Goal: Book appointment/travel/reservation

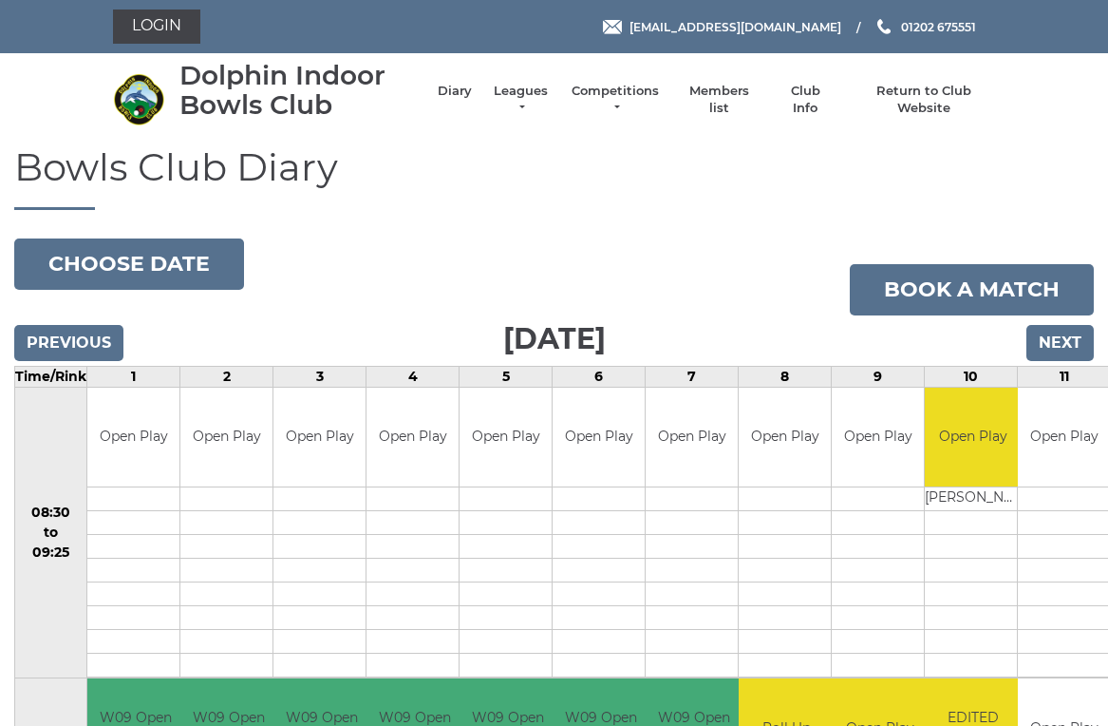
click at [1070, 350] on input "Next" at bounding box center [1060, 343] width 67 height 36
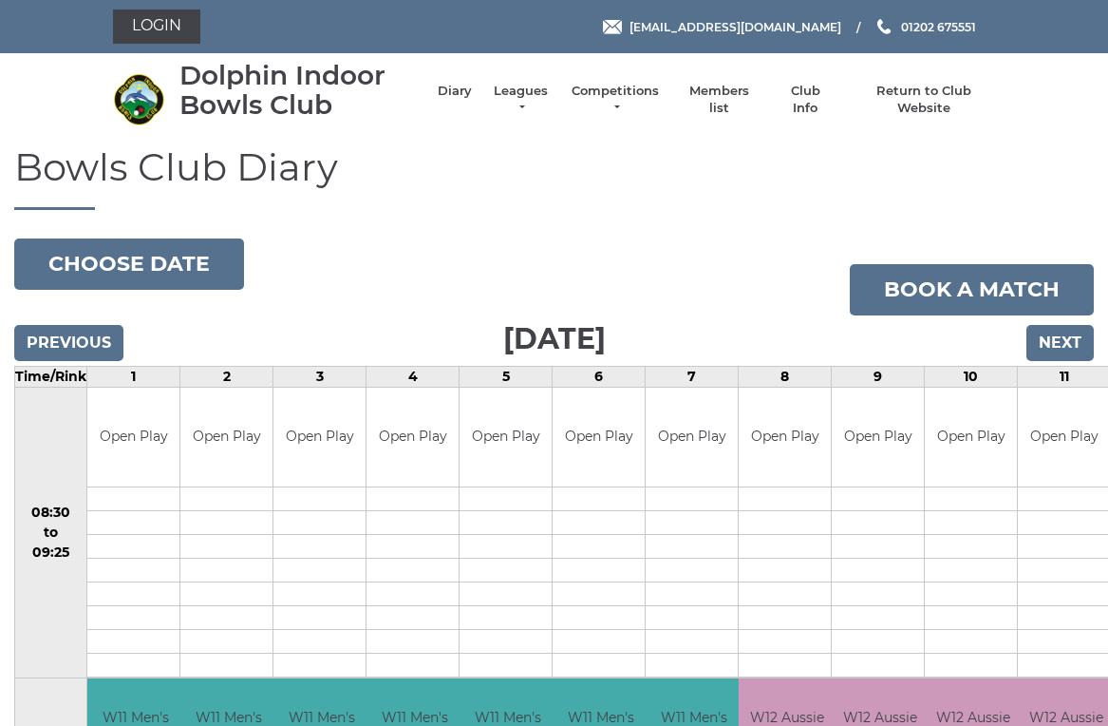
click at [90, 335] on input "Previous" at bounding box center [68, 343] width 109 height 36
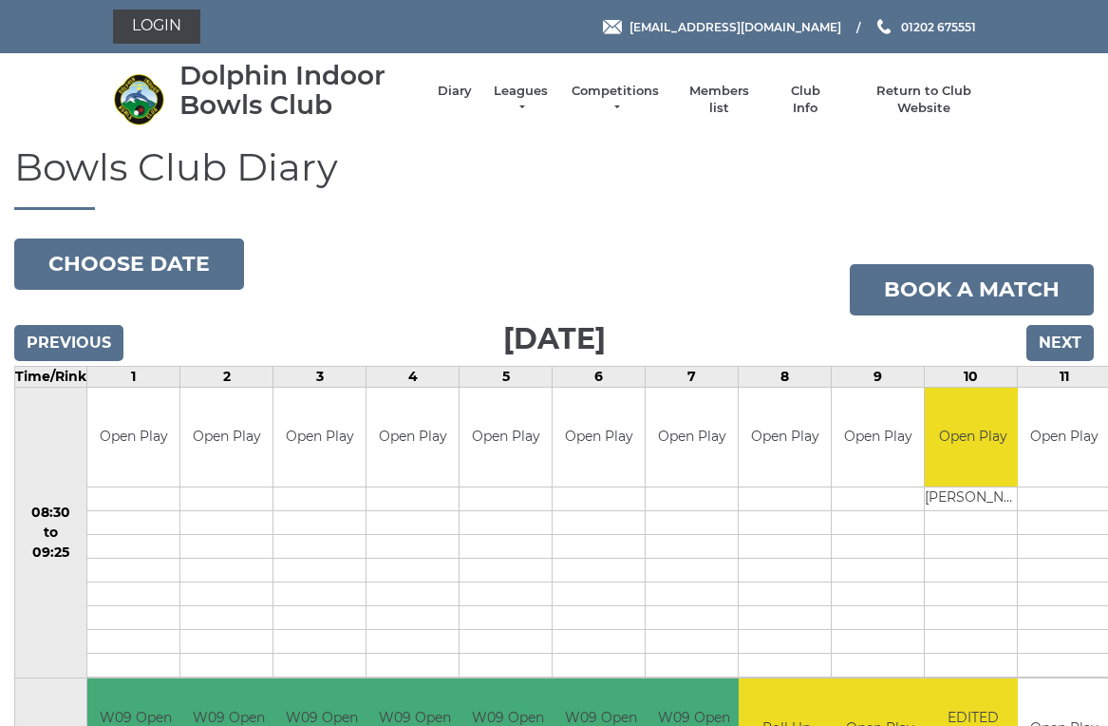
click at [93, 339] on input "Previous" at bounding box center [68, 343] width 109 height 36
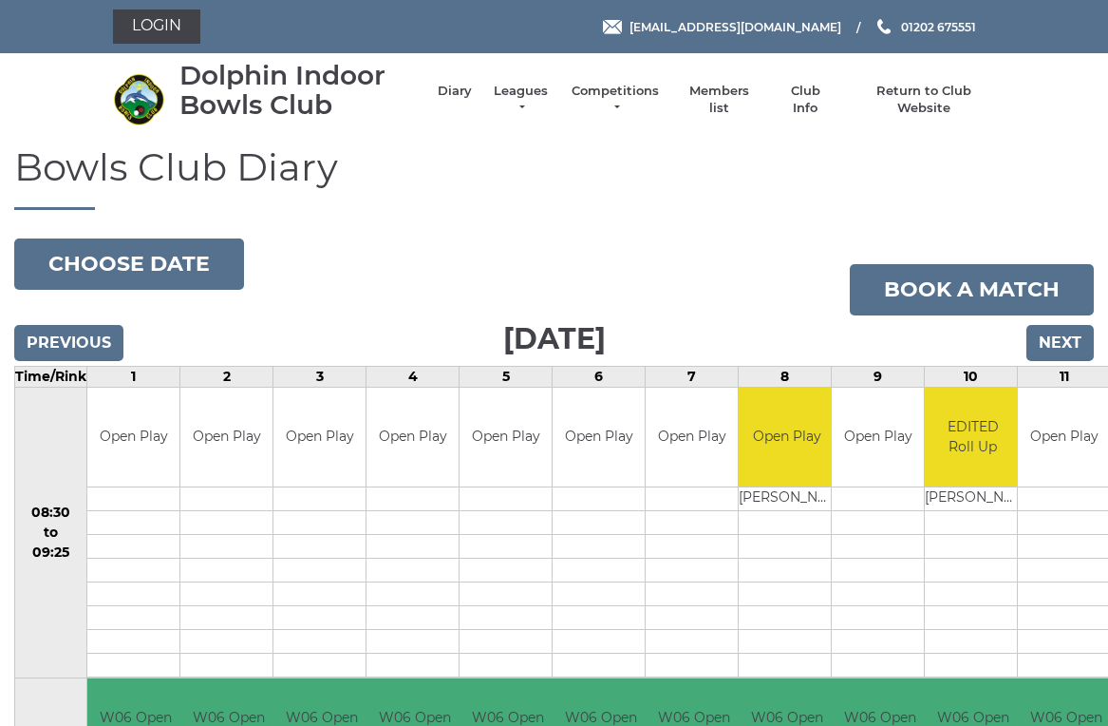
click at [1067, 331] on input "Next" at bounding box center [1060, 343] width 67 height 36
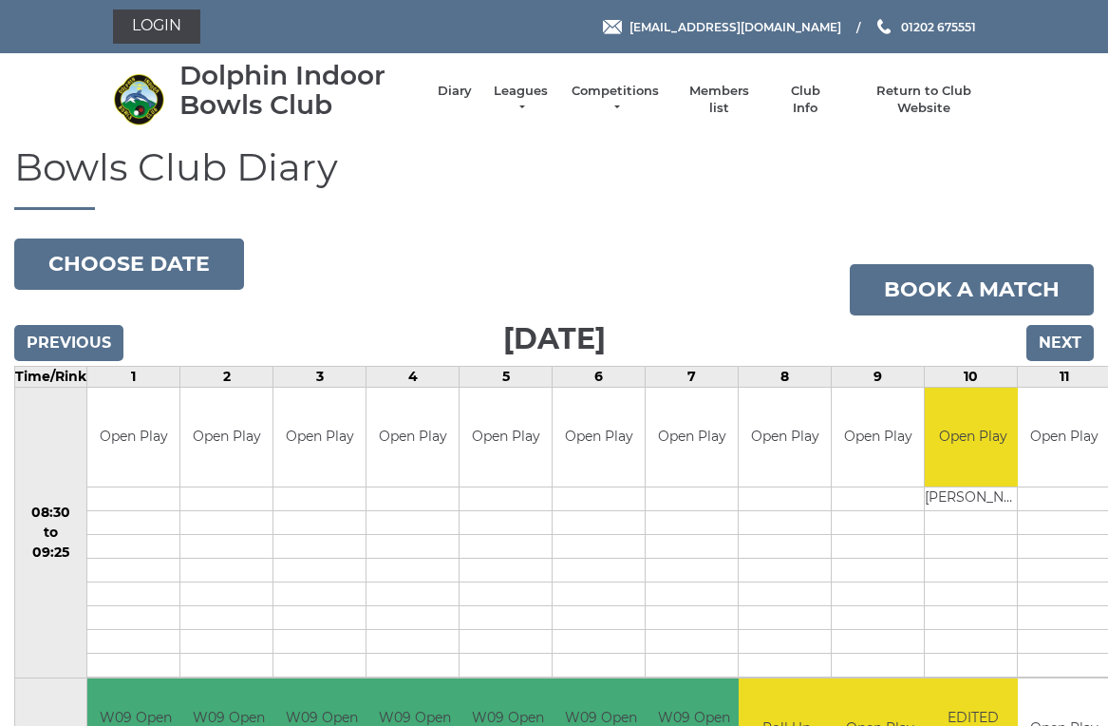
click at [1070, 327] on input "Next" at bounding box center [1060, 343] width 67 height 36
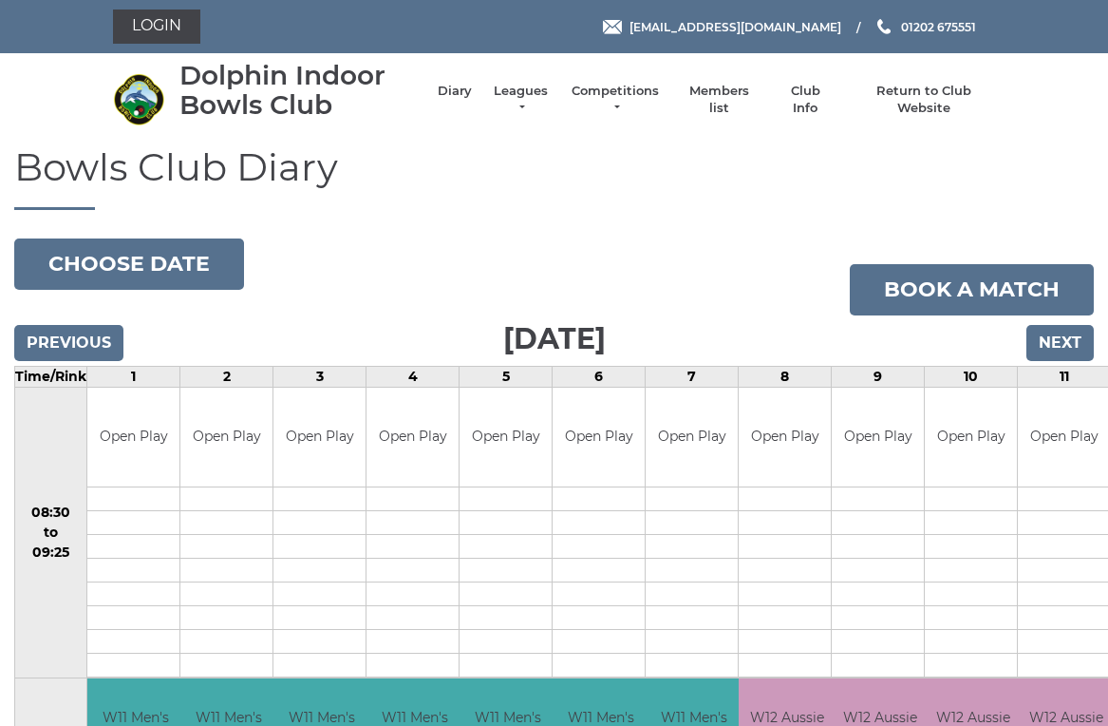
click at [1071, 325] on input "Next" at bounding box center [1060, 343] width 67 height 36
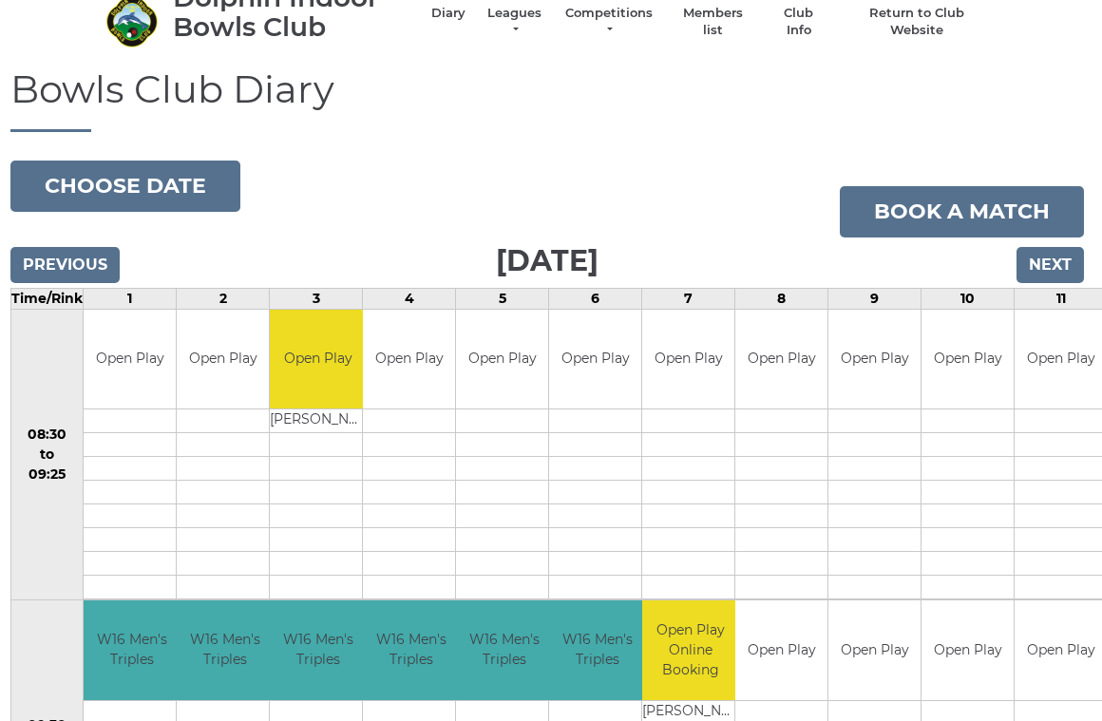
scroll to position [0, 4]
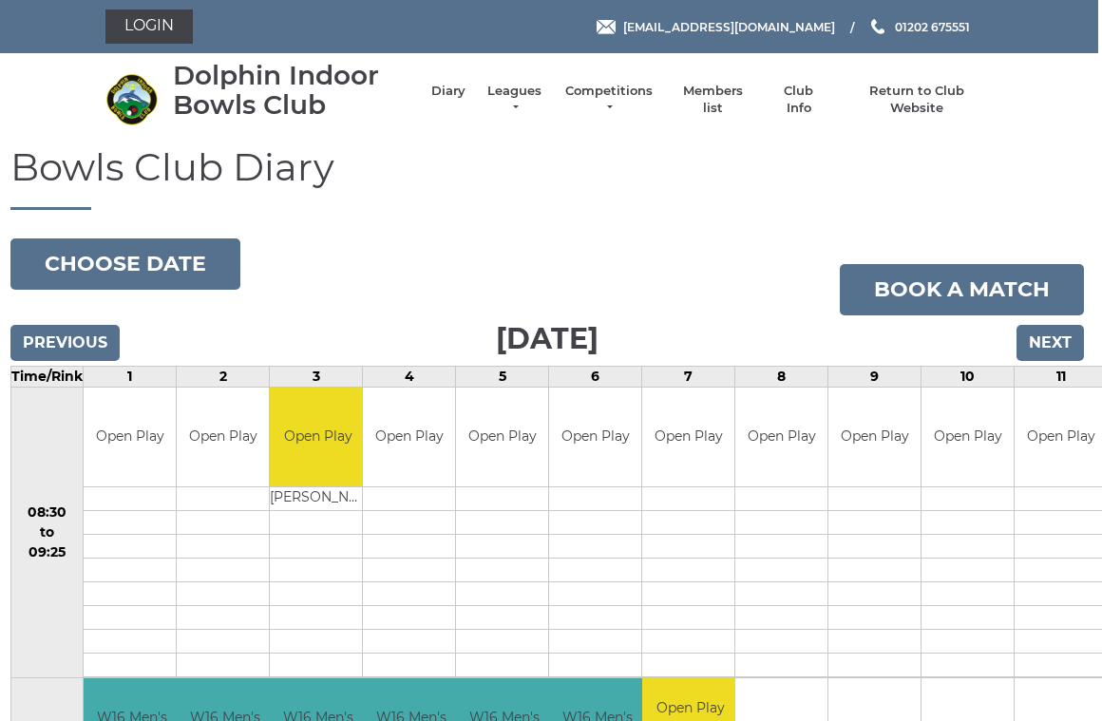
click at [1064, 325] on input "Next" at bounding box center [1049, 343] width 67 height 36
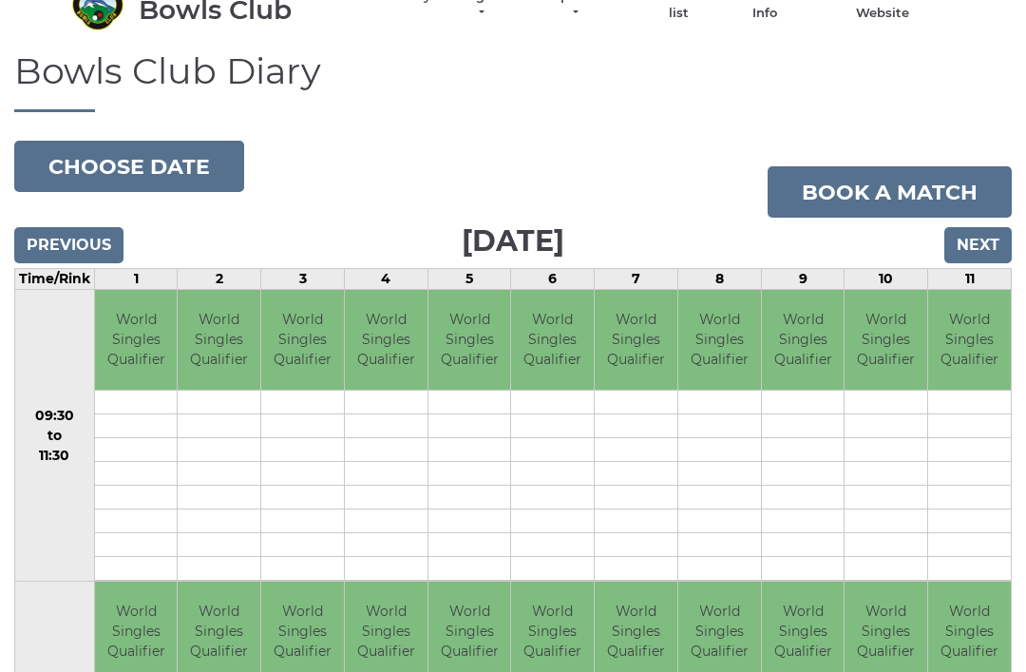
scroll to position [94, 0]
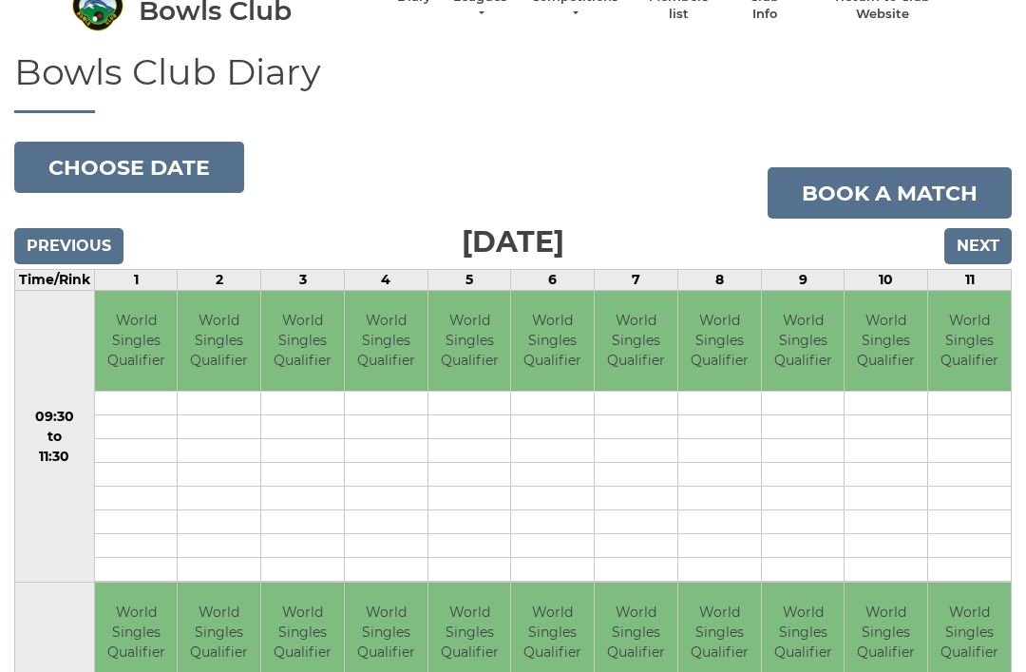
click at [985, 236] on input "Next" at bounding box center [977, 246] width 67 height 36
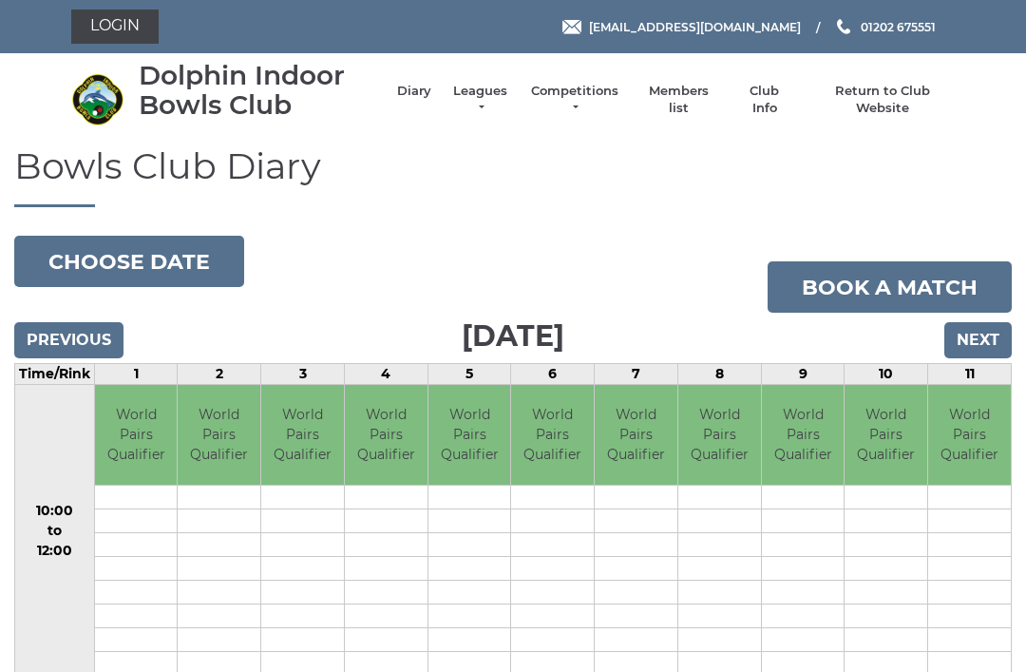
click at [981, 336] on input "Next" at bounding box center [977, 340] width 67 height 36
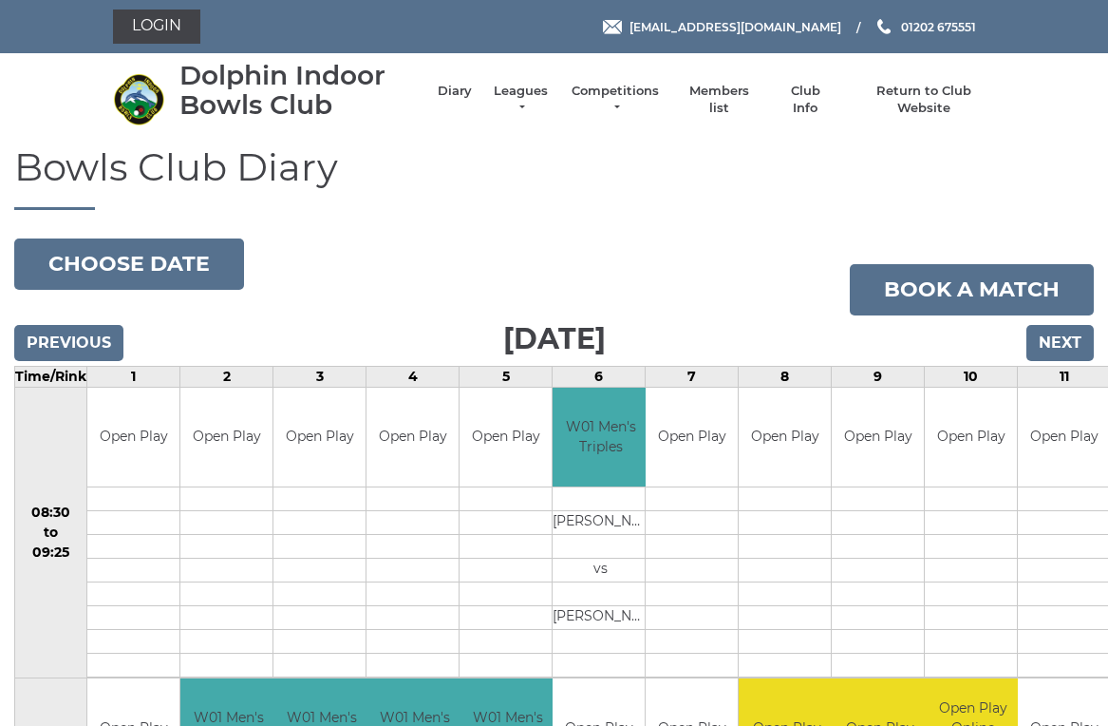
scroll to position [8, 0]
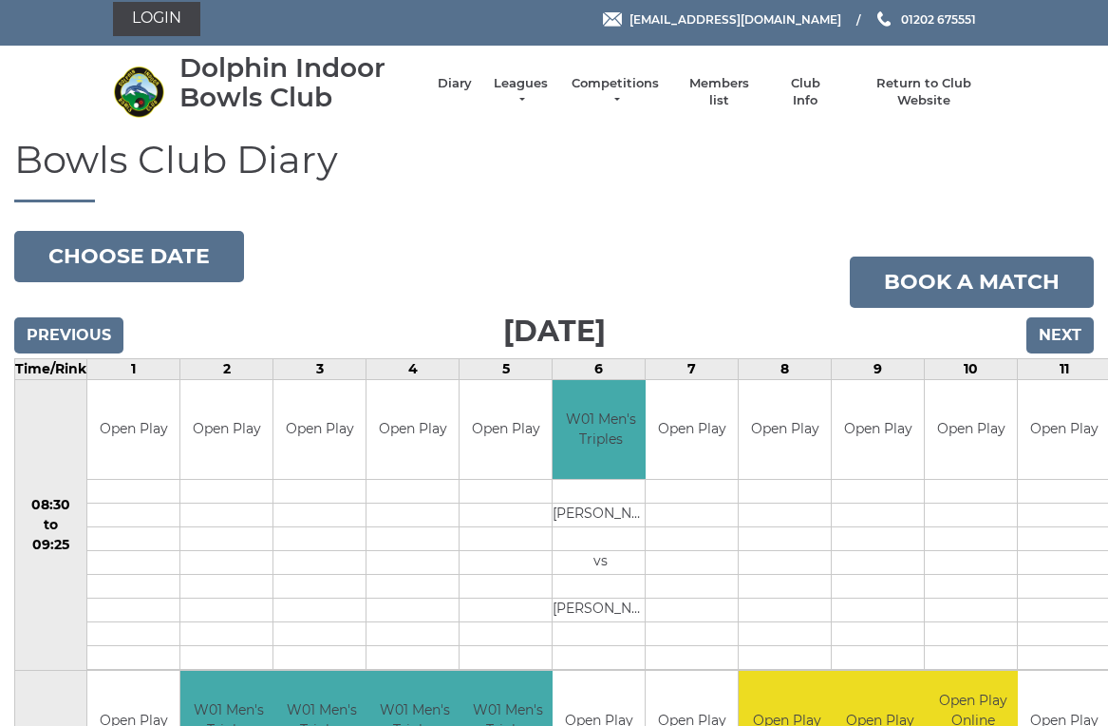
click at [1075, 328] on input "Next" at bounding box center [1060, 335] width 67 height 36
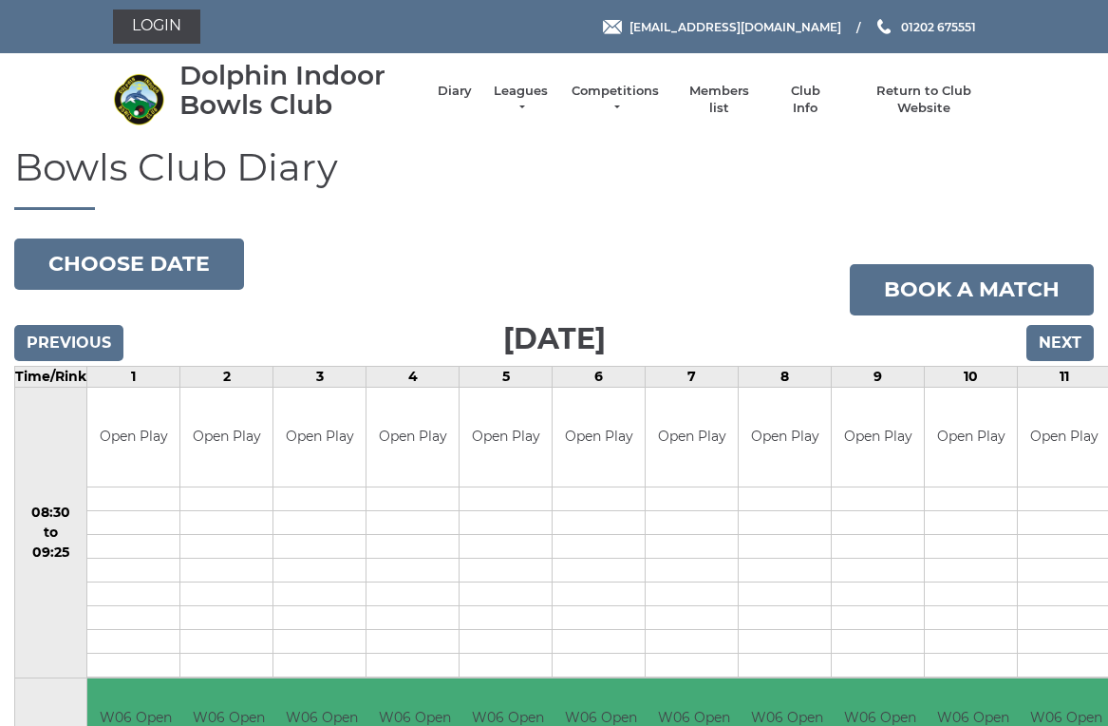
click at [1069, 332] on input "Next" at bounding box center [1060, 343] width 67 height 36
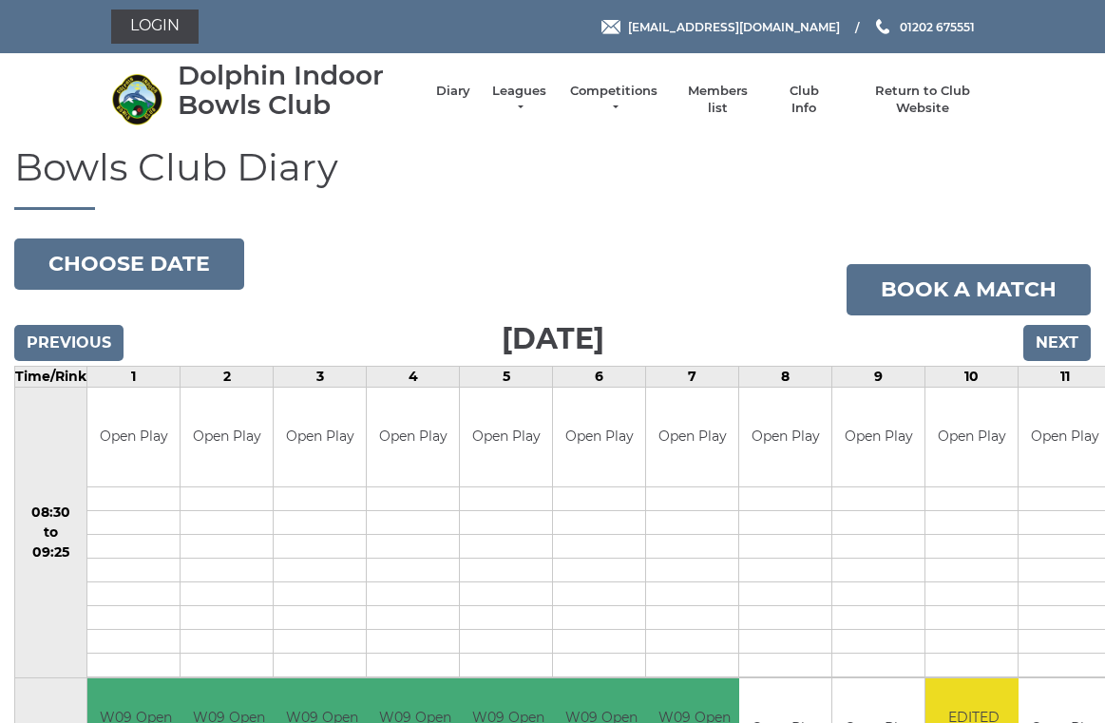
click at [1057, 311] on link "Book a match" at bounding box center [968, 289] width 244 height 51
click at [1069, 333] on input "Next" at bounding box center [1056, 343] width 67 height 36
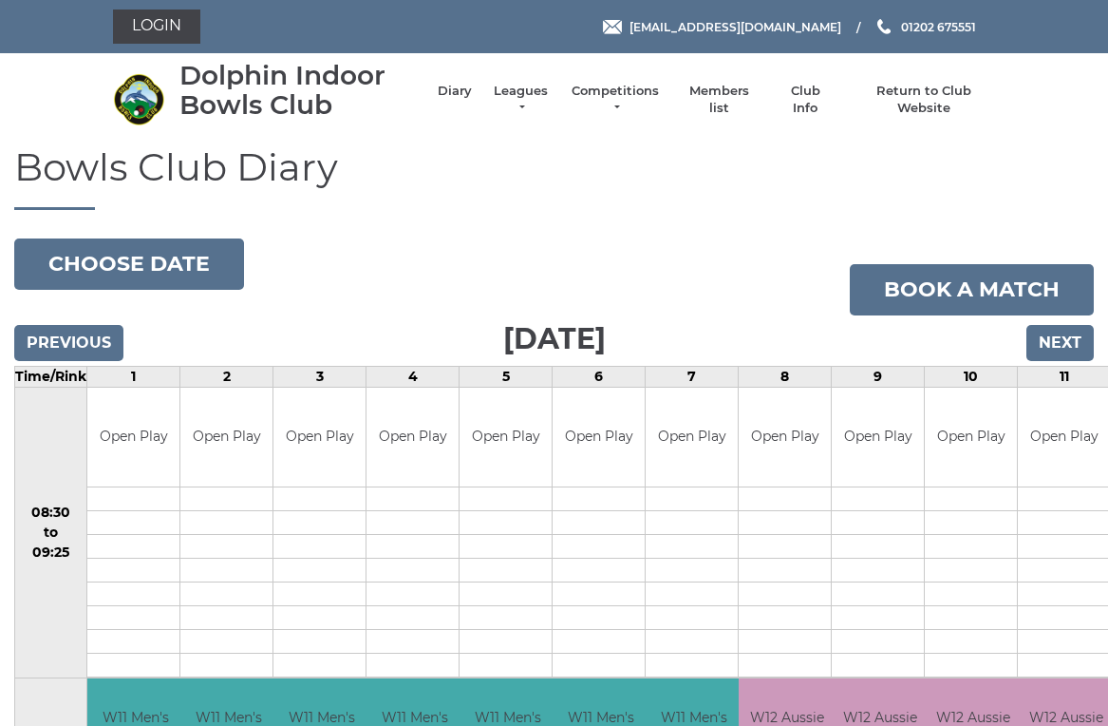
scroll to position [8, 0]
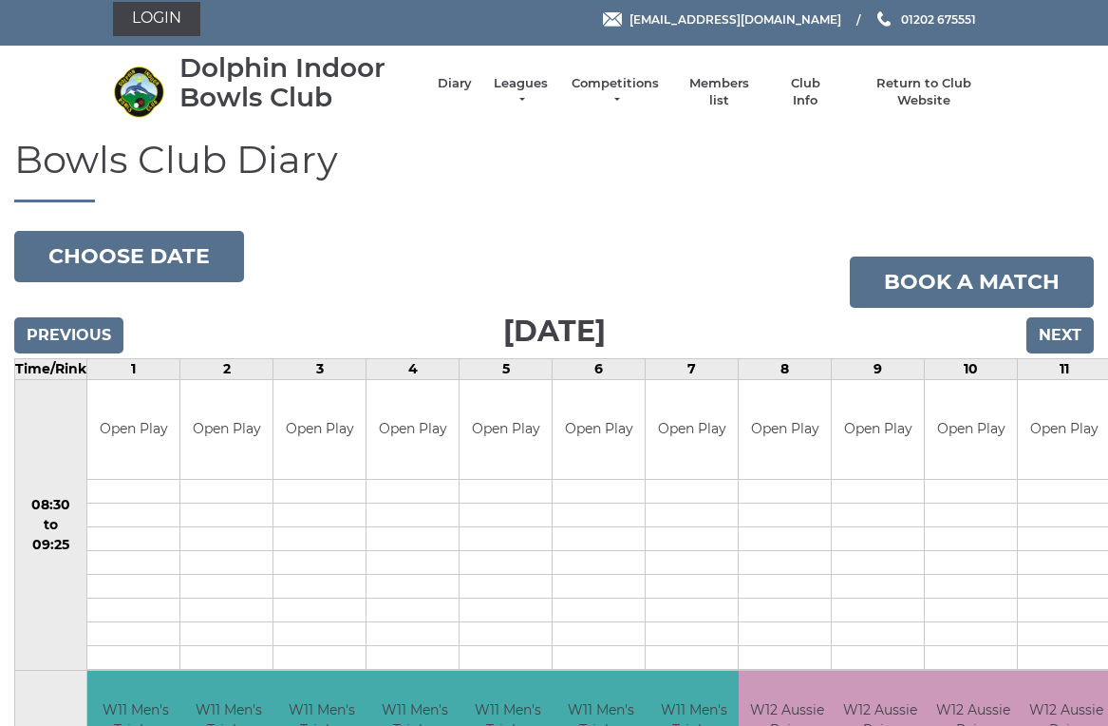
click at [1073, 325] on input "Next" at bounding box center [1060, 335] width 67 height 36
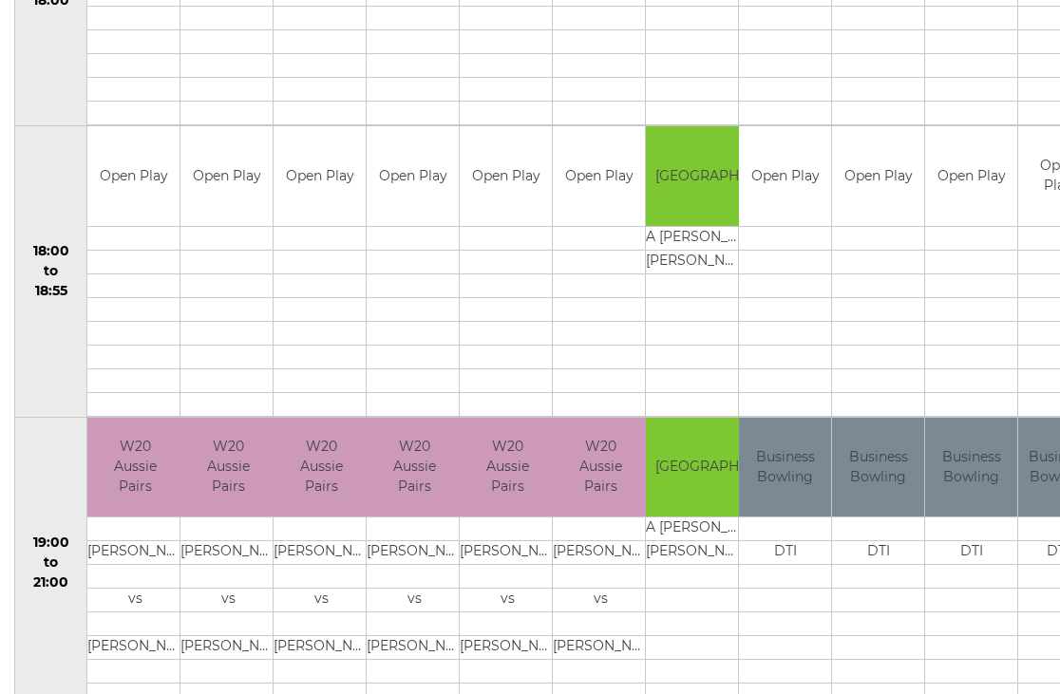
scroll to position [1716, 0]
click at [958, 469] on td "Business Bowling" at bounding box center [971, 468] width 92 height 100
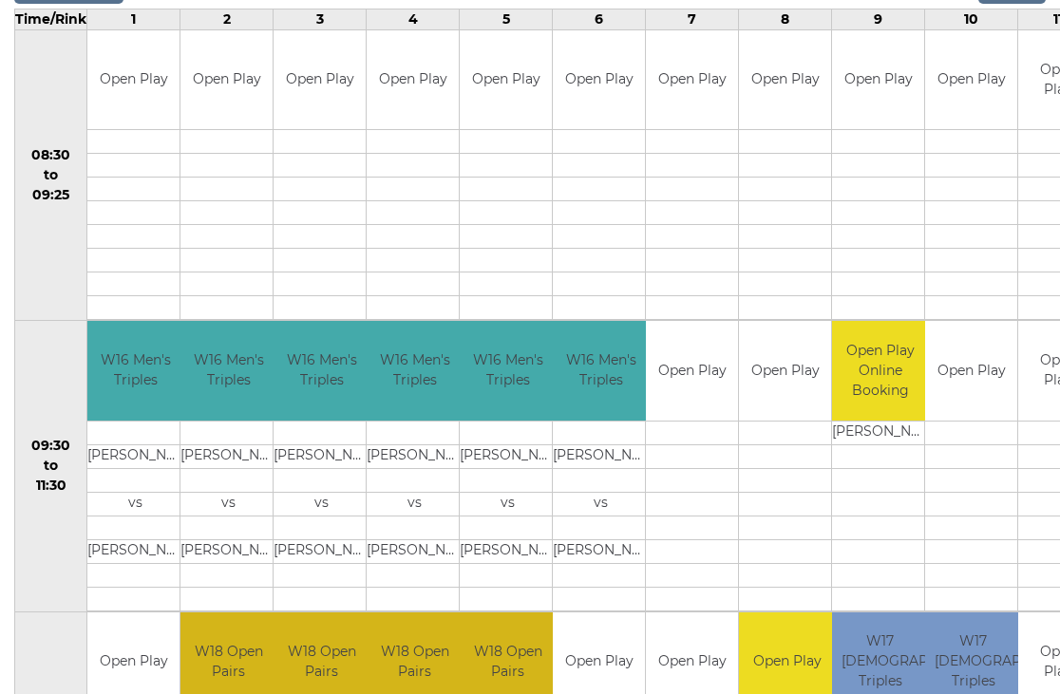
scroll to position [0, 0]
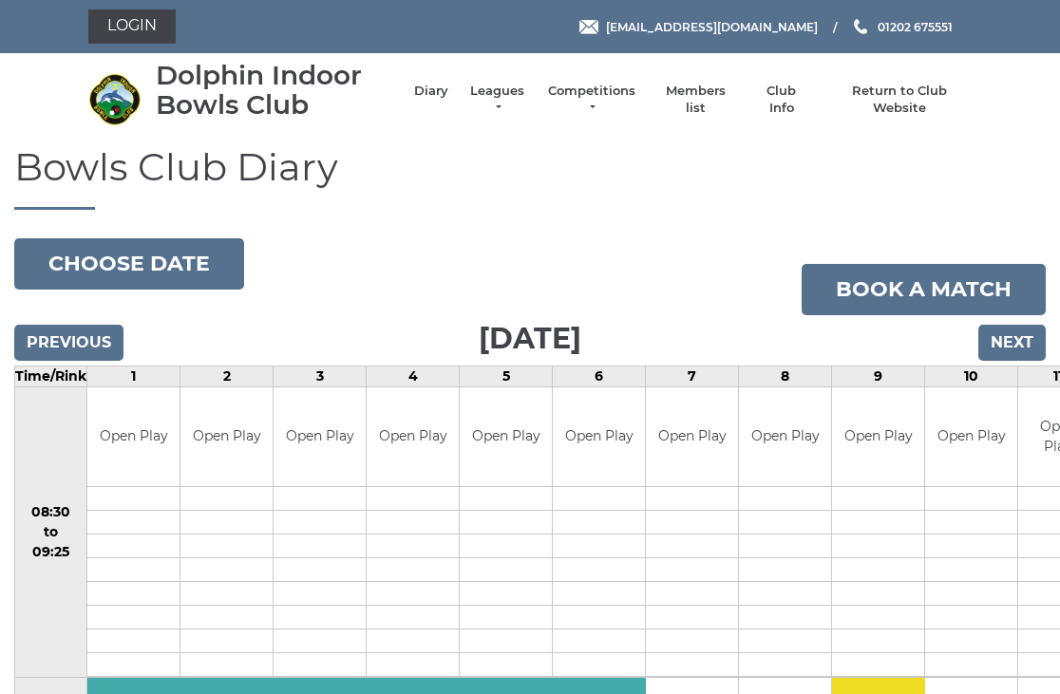
click at [92, 329] on input "Previous" at bounding box center [68, 343] width 109 height 36
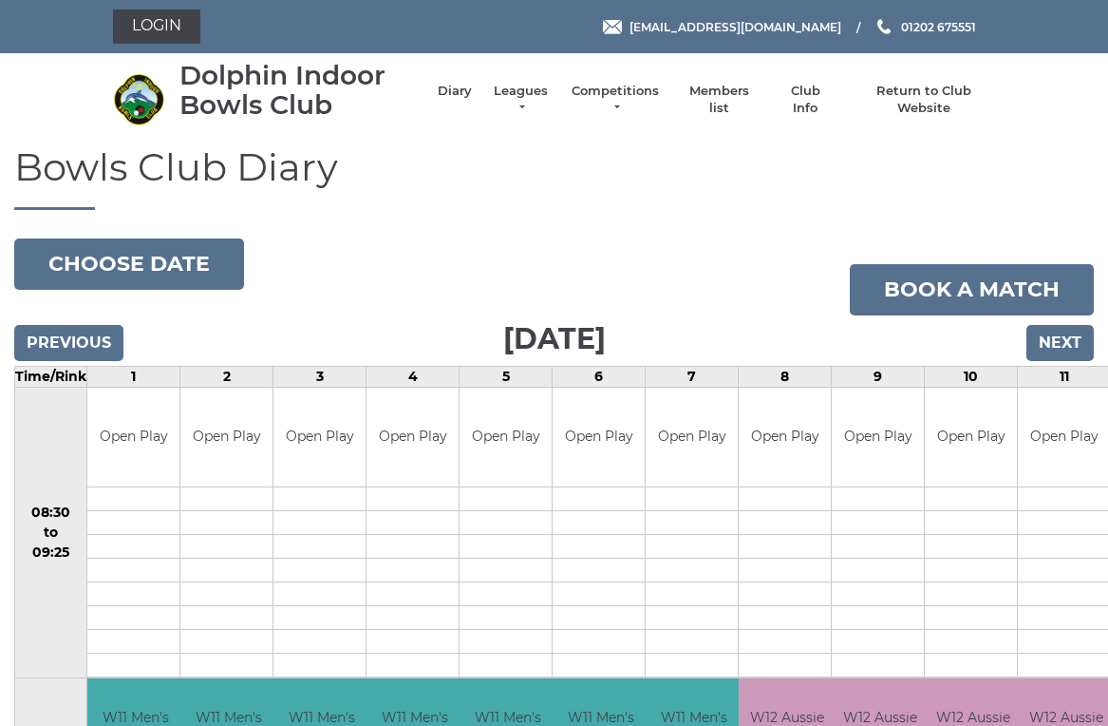
scroll to position [8, 0]
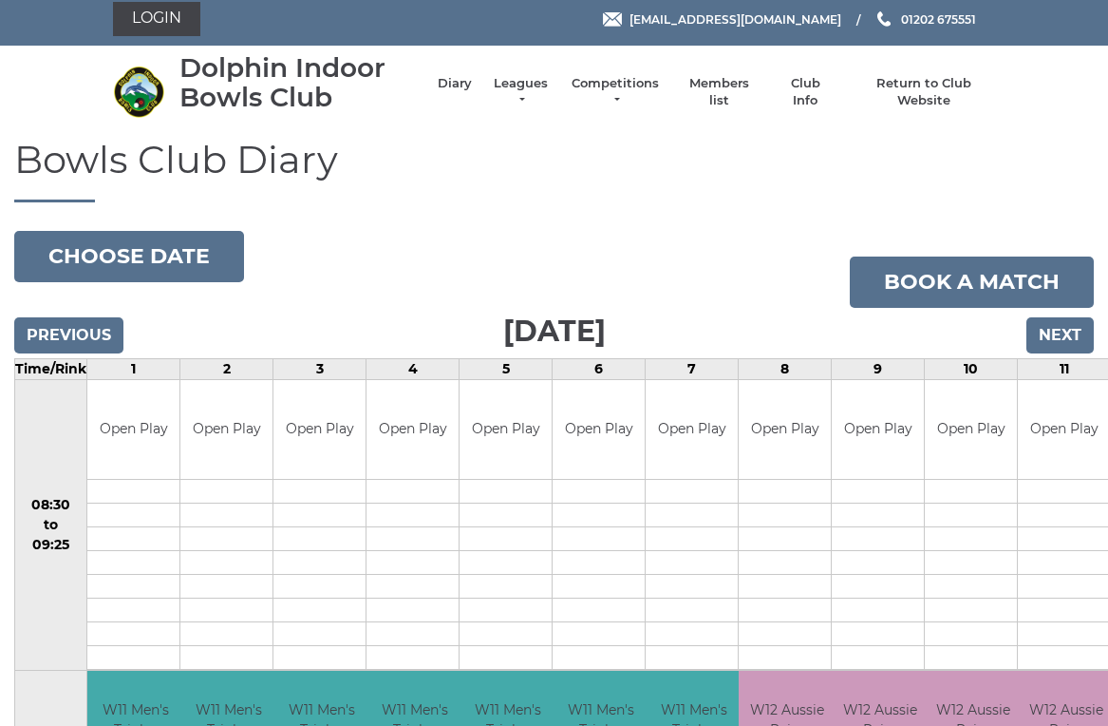
click at [103, 328] on input "Previous" at bounding box center [68, 335] width 109 height 36
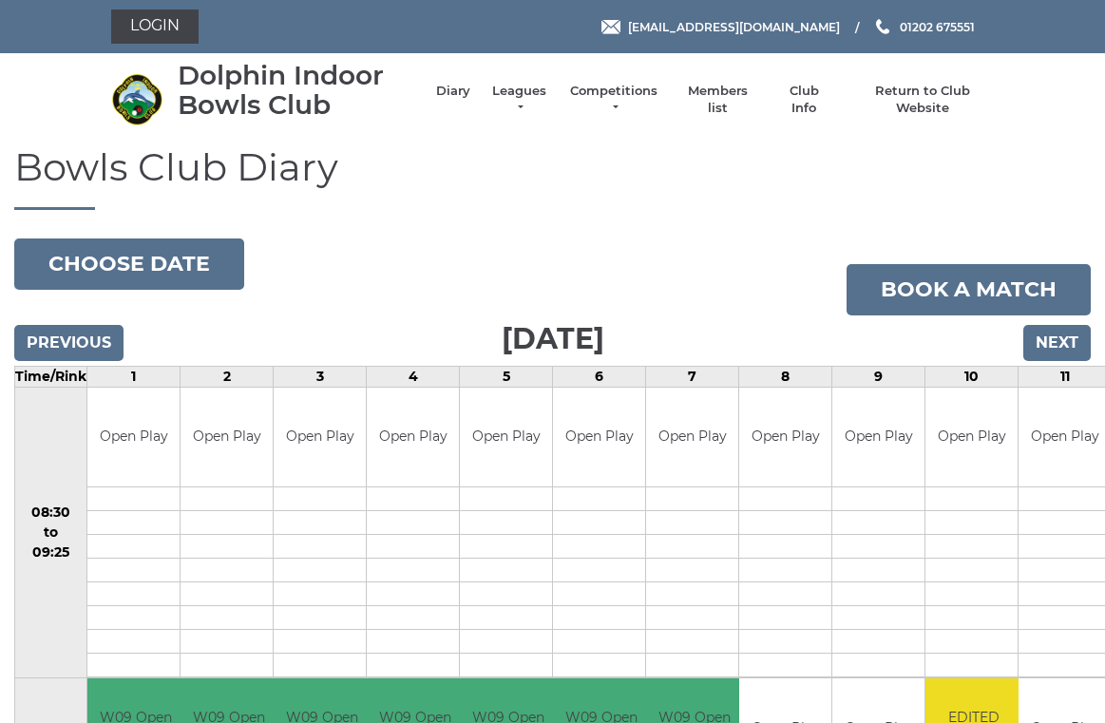
scroll to position [8, 0]
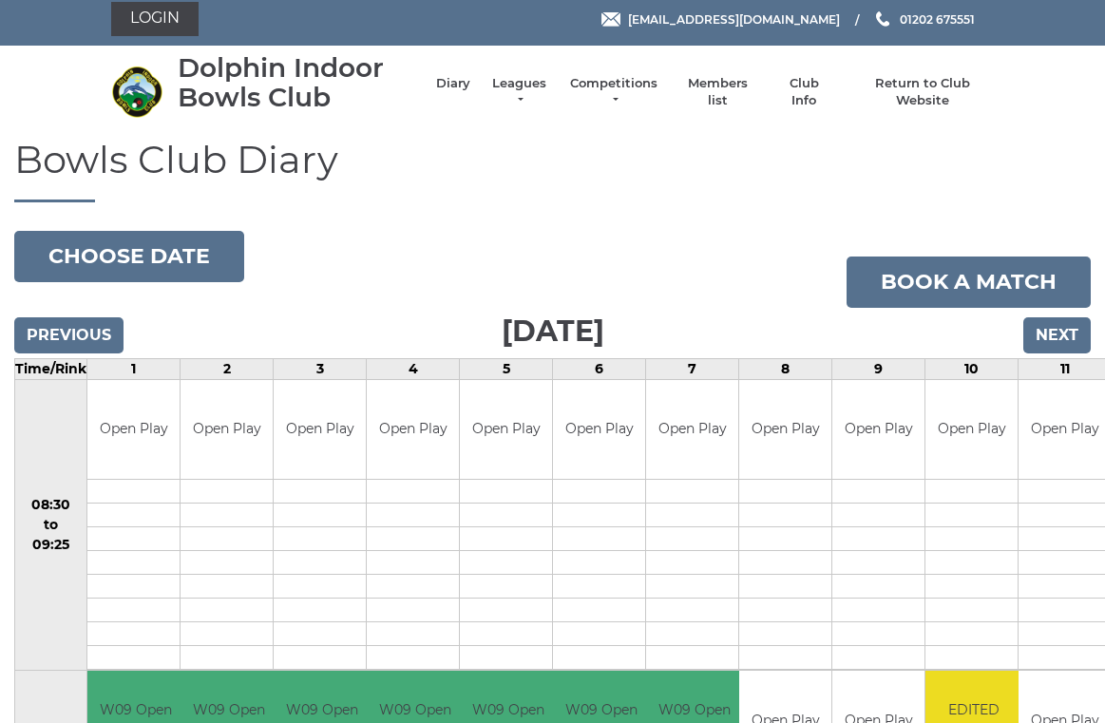
click at [99, 334] on input "Previous" at bounding box center [68, 335] width 109 height 36
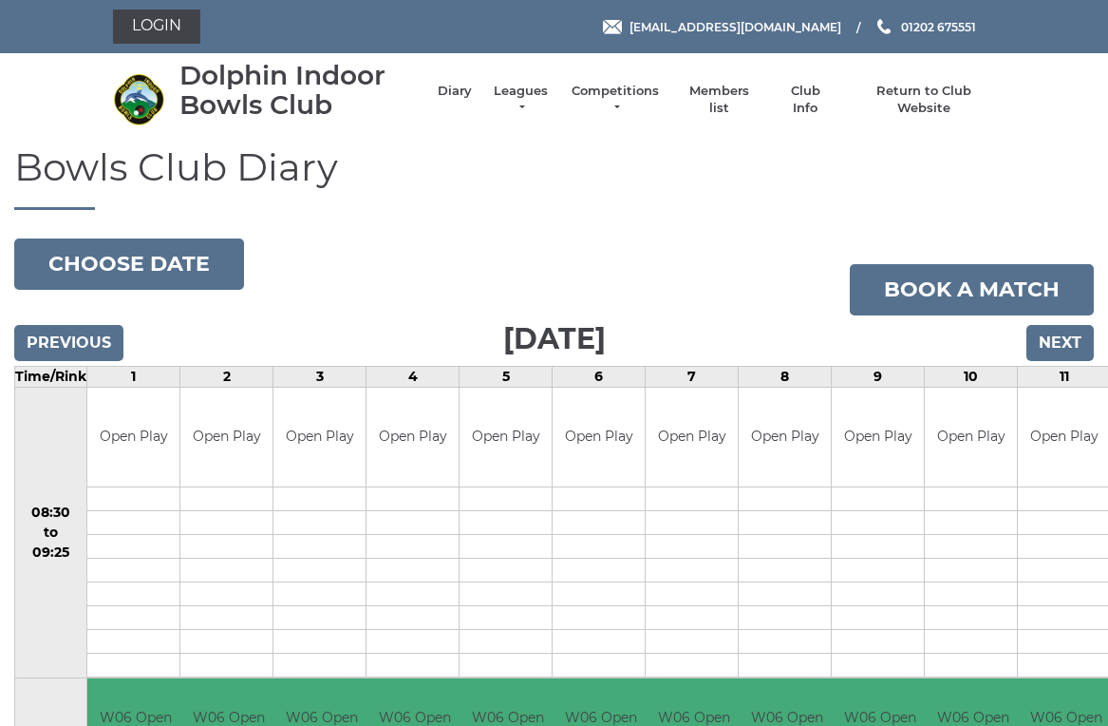
scroll to position [8, 0]
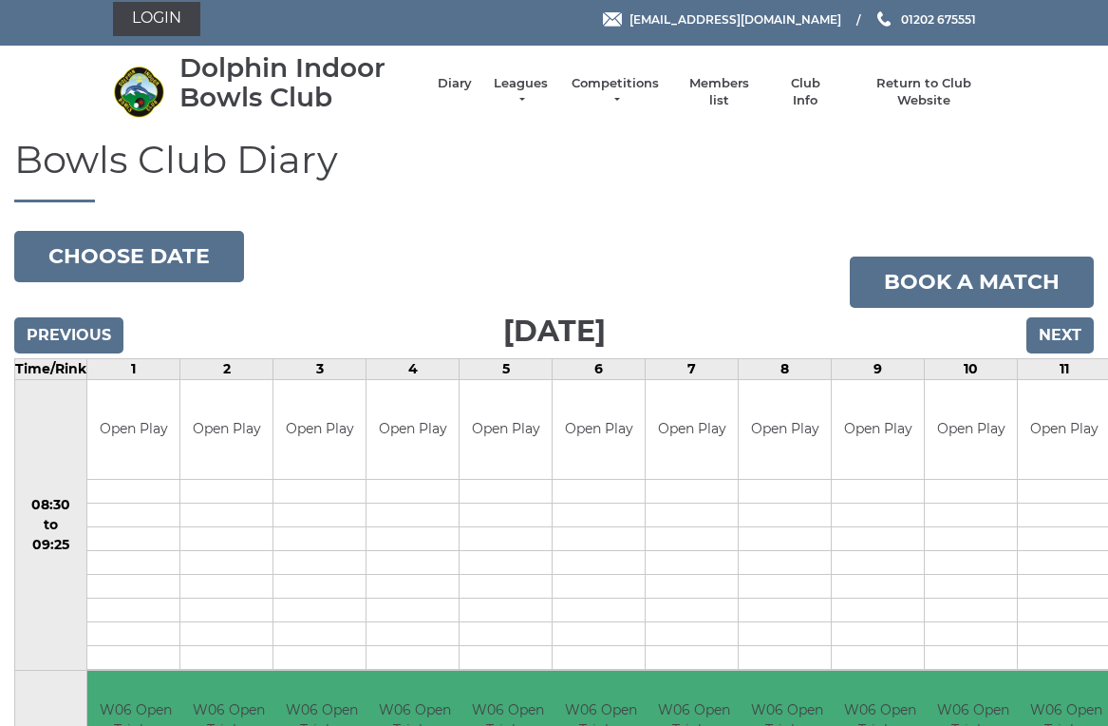
click at [105, 317] on input "Previous" at bounding box center [68, 335] width 109 height 36
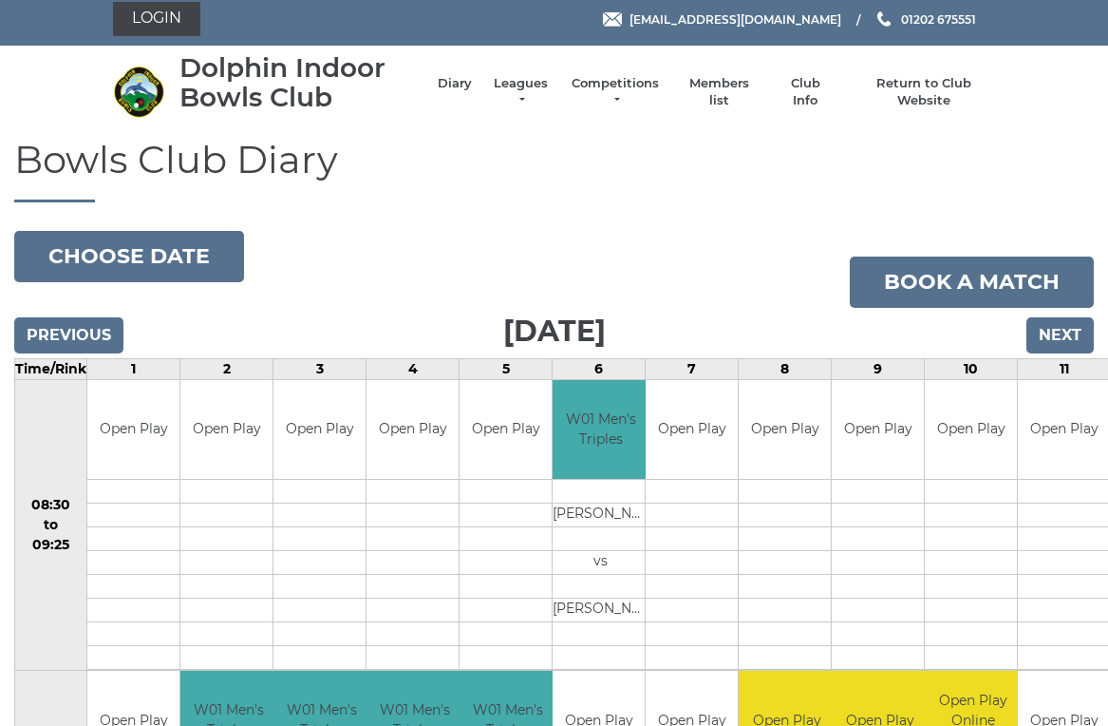
click at [105, 327] on input "Previous" at bounding box center [68, 335] width 109 height 36
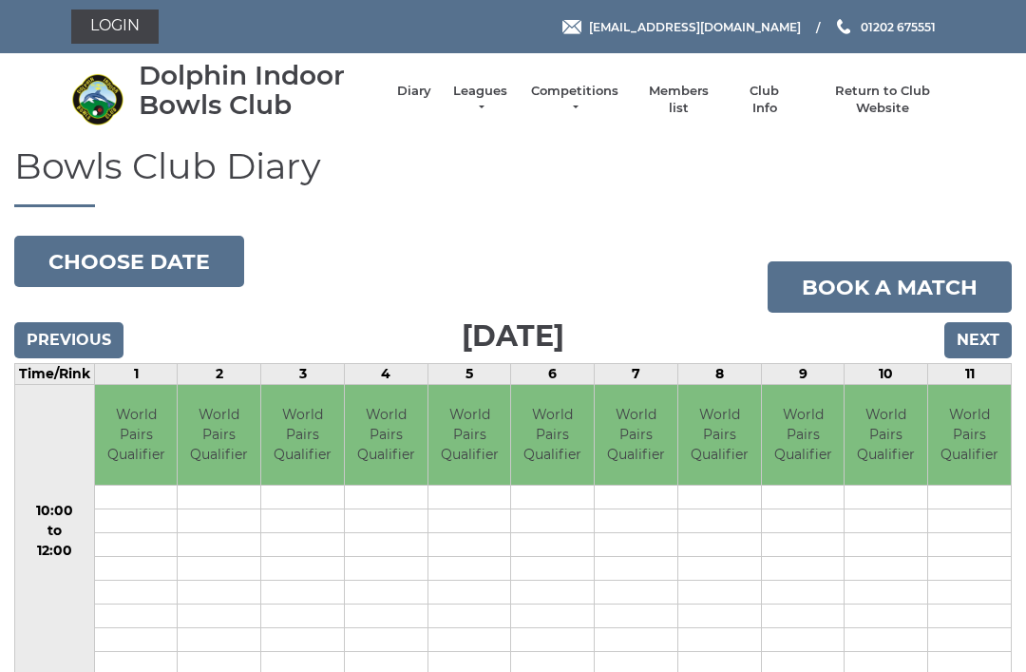
click at [104, 322] on input "Previous" at bounding box center [68, 340] width 109 height 36
click at [106, 316] on div "Previous Next" at bounding box center [512, 327] width 997 height 28
click at [104, 322] on input "Previous" at bounding box center [68, 340] width 109 height 36
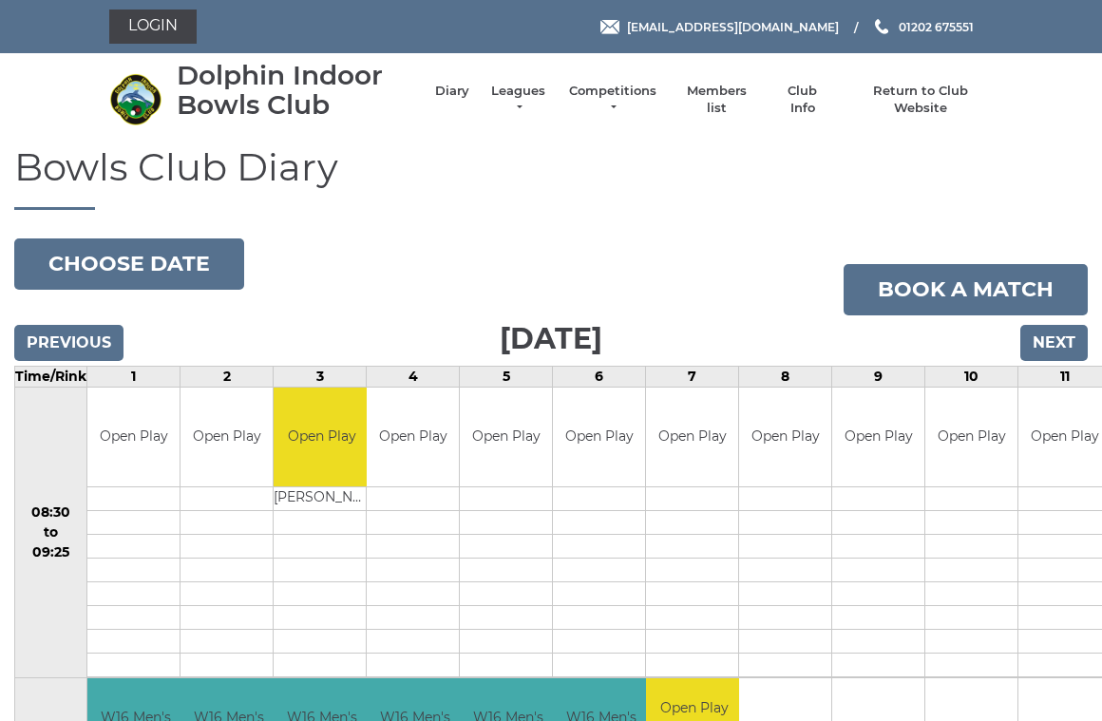
click at [49, 332] on input "Previous" at bounding box center [68, 343] width 109 height 36
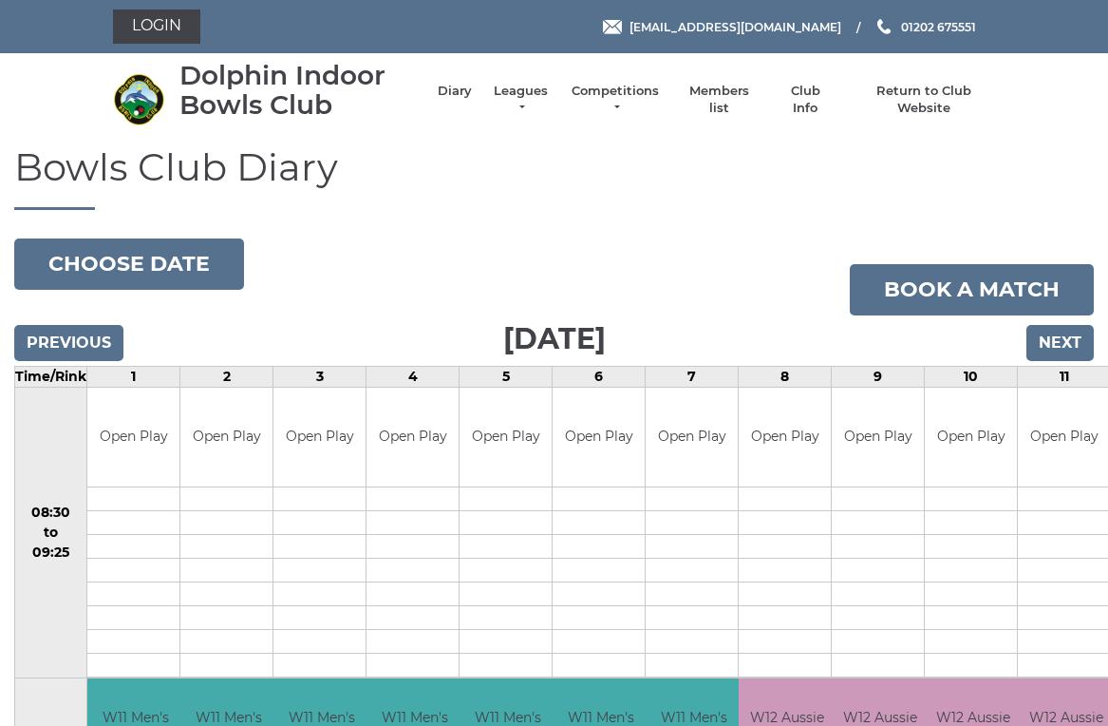
scroll to position [8, 0]
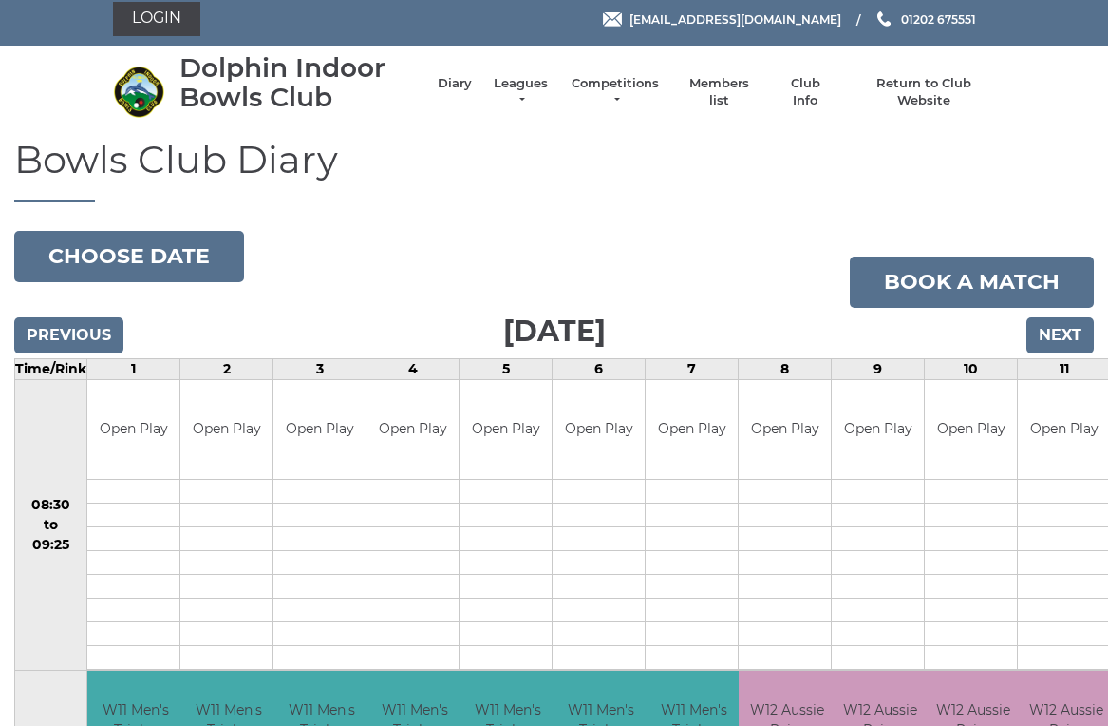
click at [52, 328] on input "Previous" at bounding box center [68, 335] width 109 height 36
